Goal: Check status: Check status

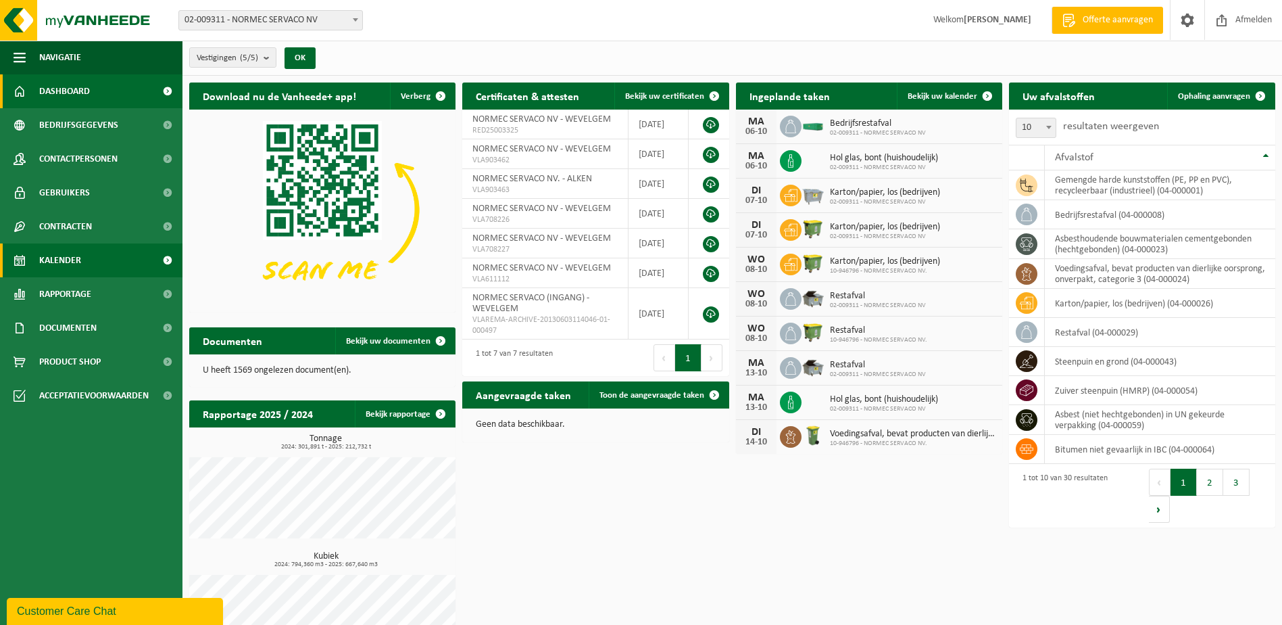
click at [98, 258] on link "Kalender" at bounding box center [91, 260] width 183 height 34
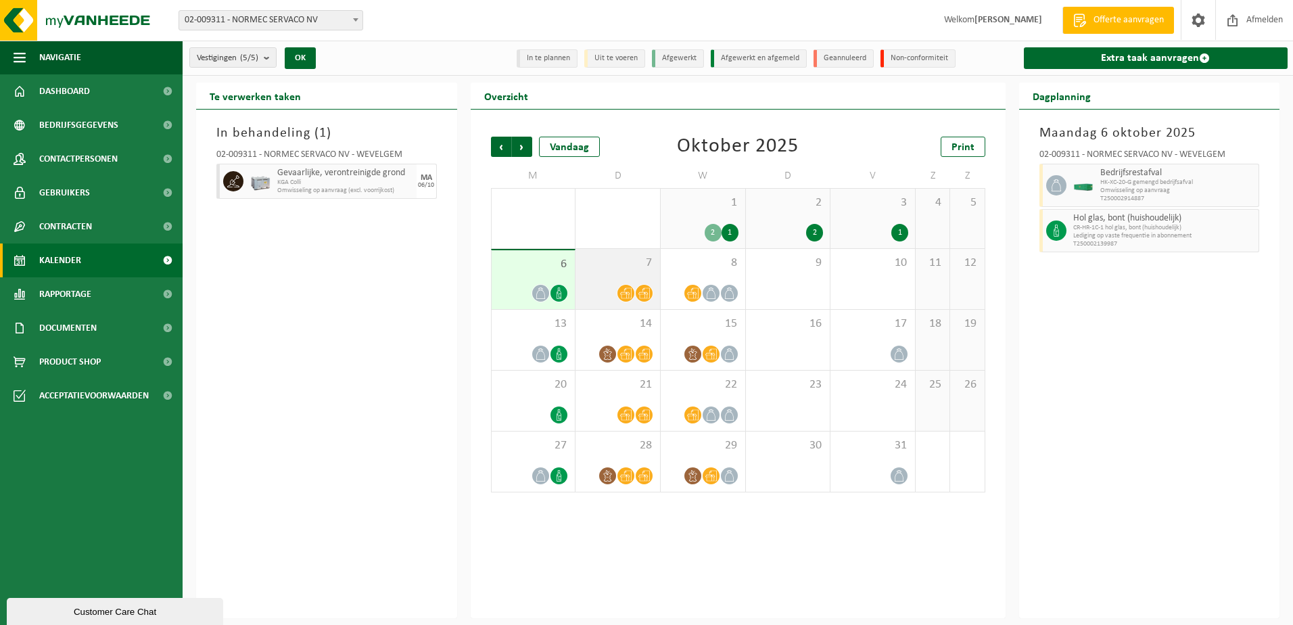
click at [613, 287] on div at bounding box center [617, 293] width 71 height 18
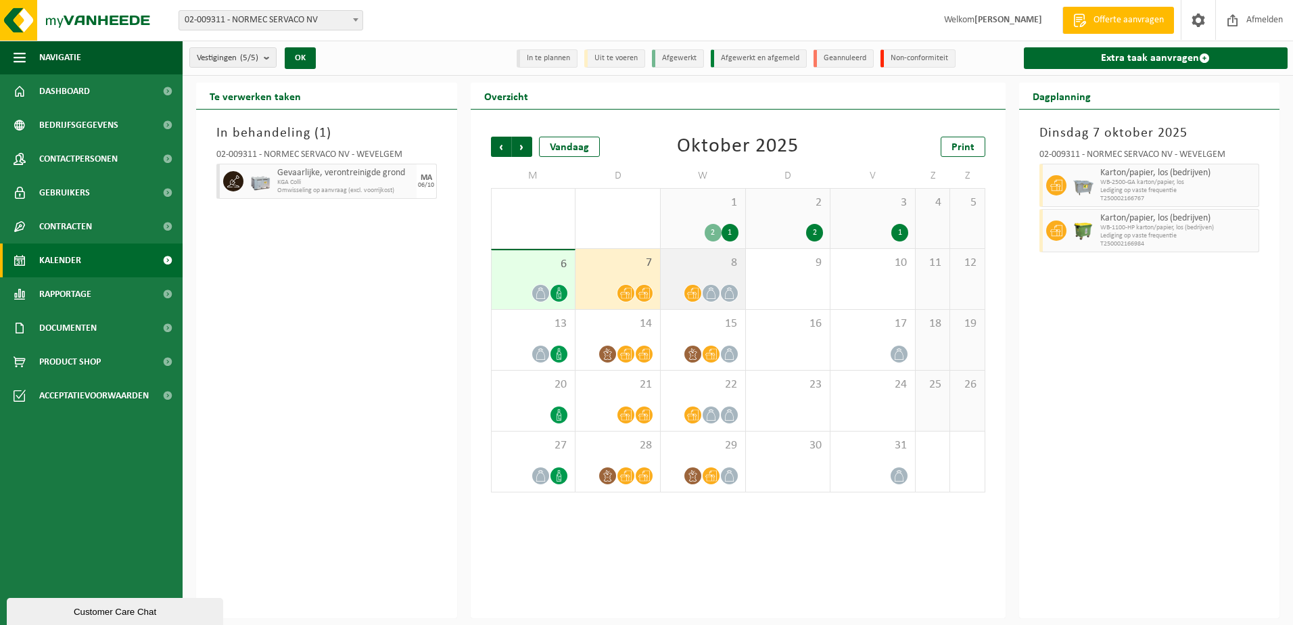
click at [700, 276] on div "8" at bounding box center [702, 279] width 84 height 60
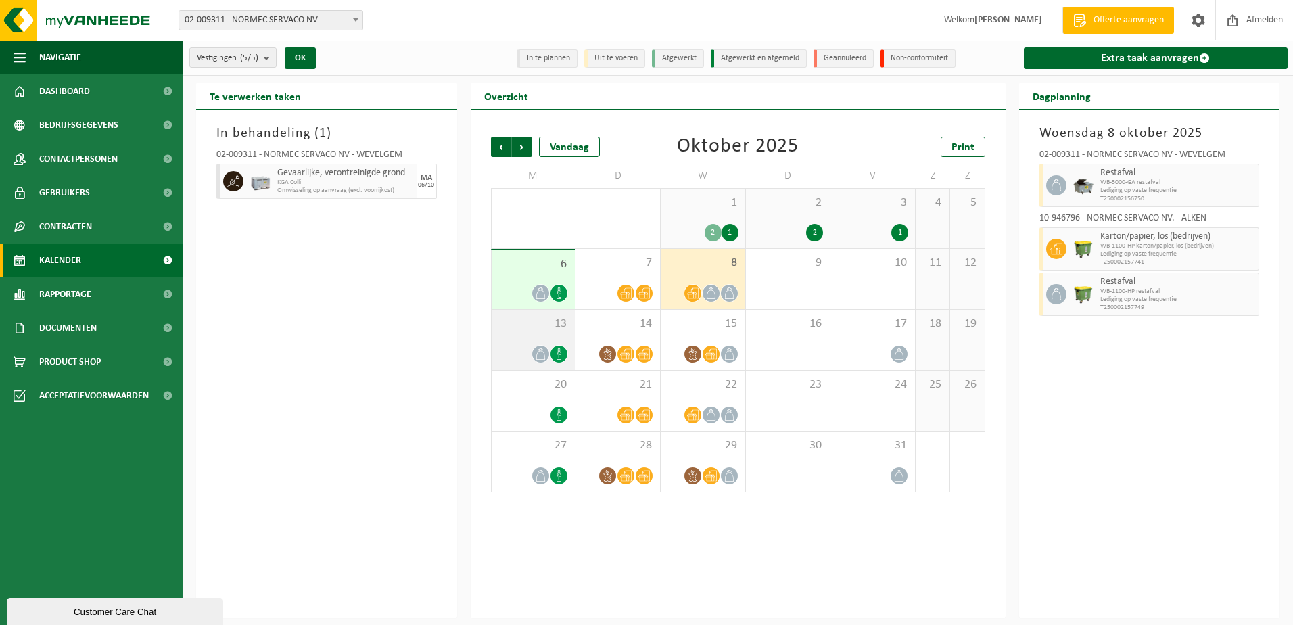
click at [535, 334] on div "13" at bounding box center [533, 340] width 84 height 60
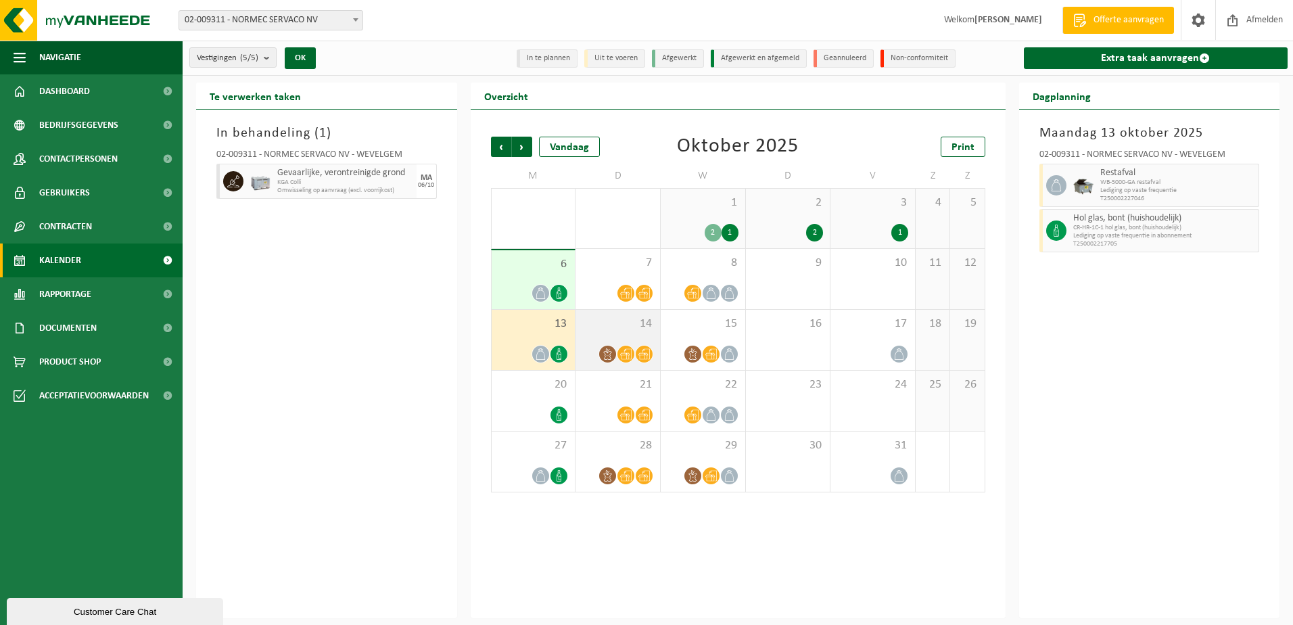
click at [602, 333] on div "14" at bounding box center [617, 340] width 84 height 60
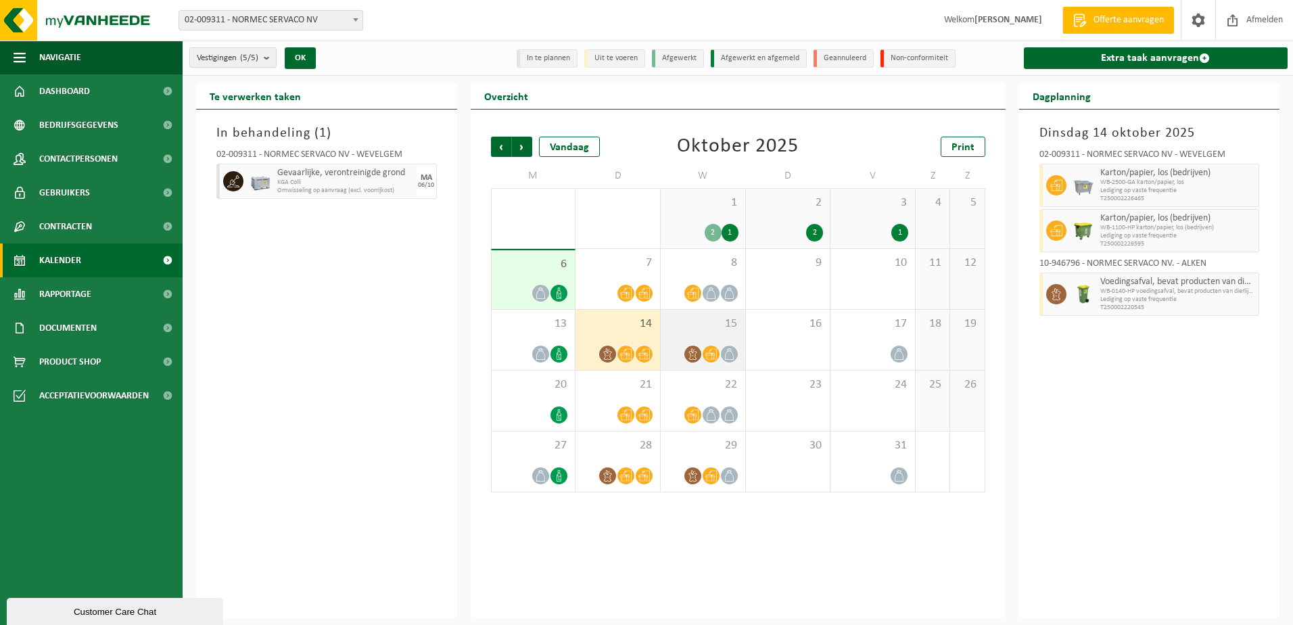
click at [694, 332] on div "15" at bounding box center [702, 340] width 84 height 60
